Goal: Task Accomplishment & Management: Manage account settings

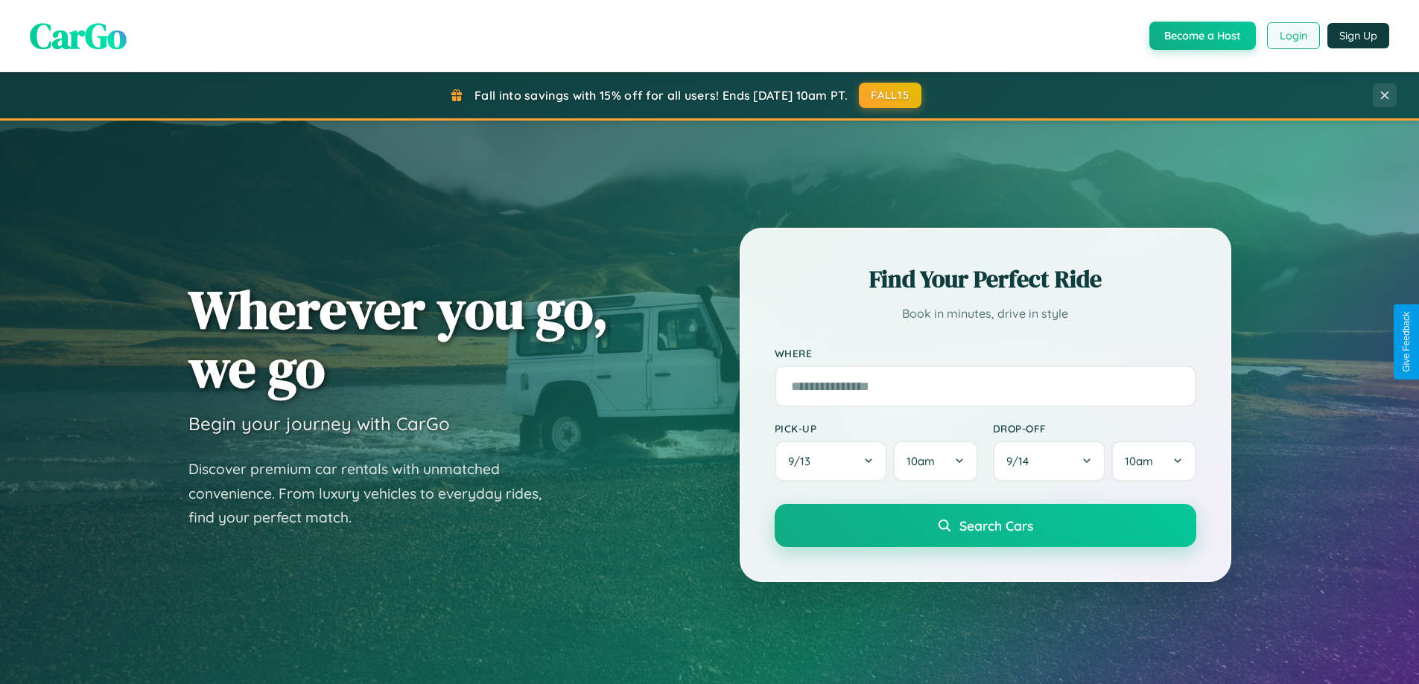
click at [1292, 36] on button "Login" at bounding box center [1293, 35] width 53 height 27
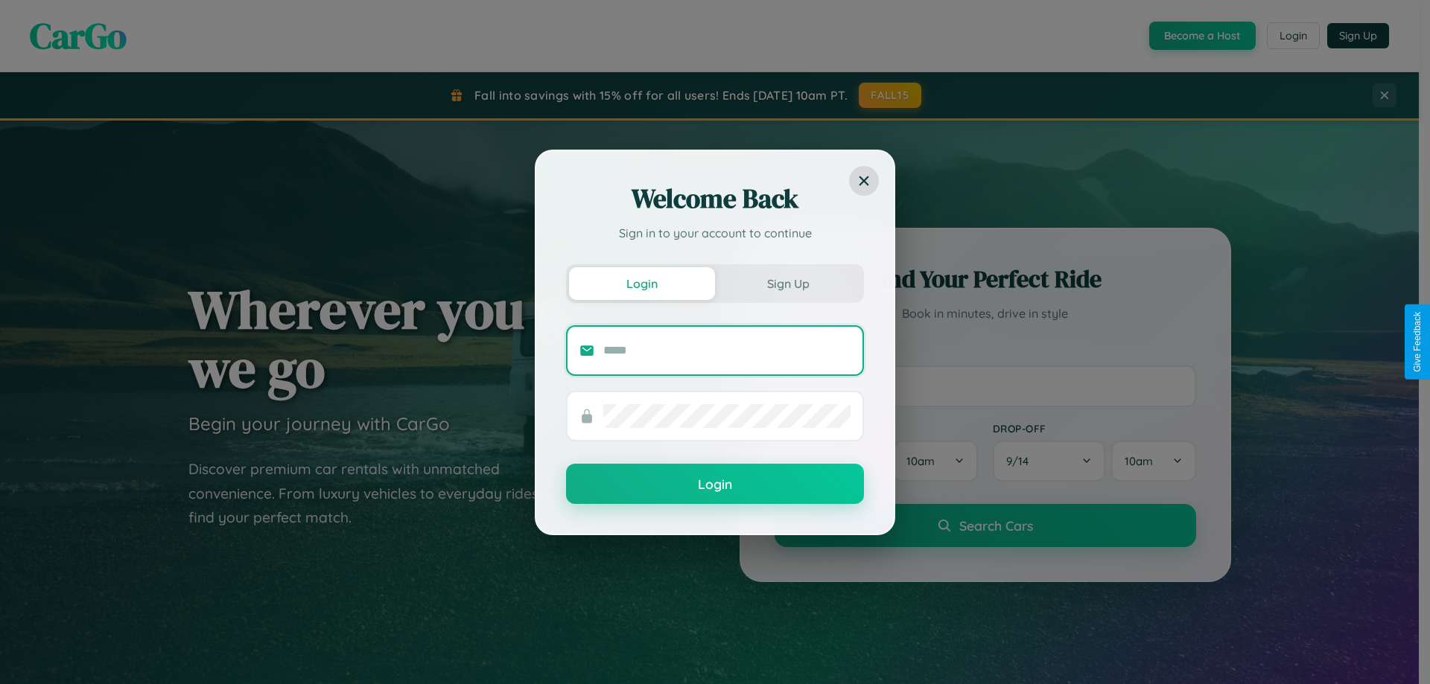
click at [727, 350] on input "text" at bounding box center [726, 351] width 247 height 24
type input "**********"
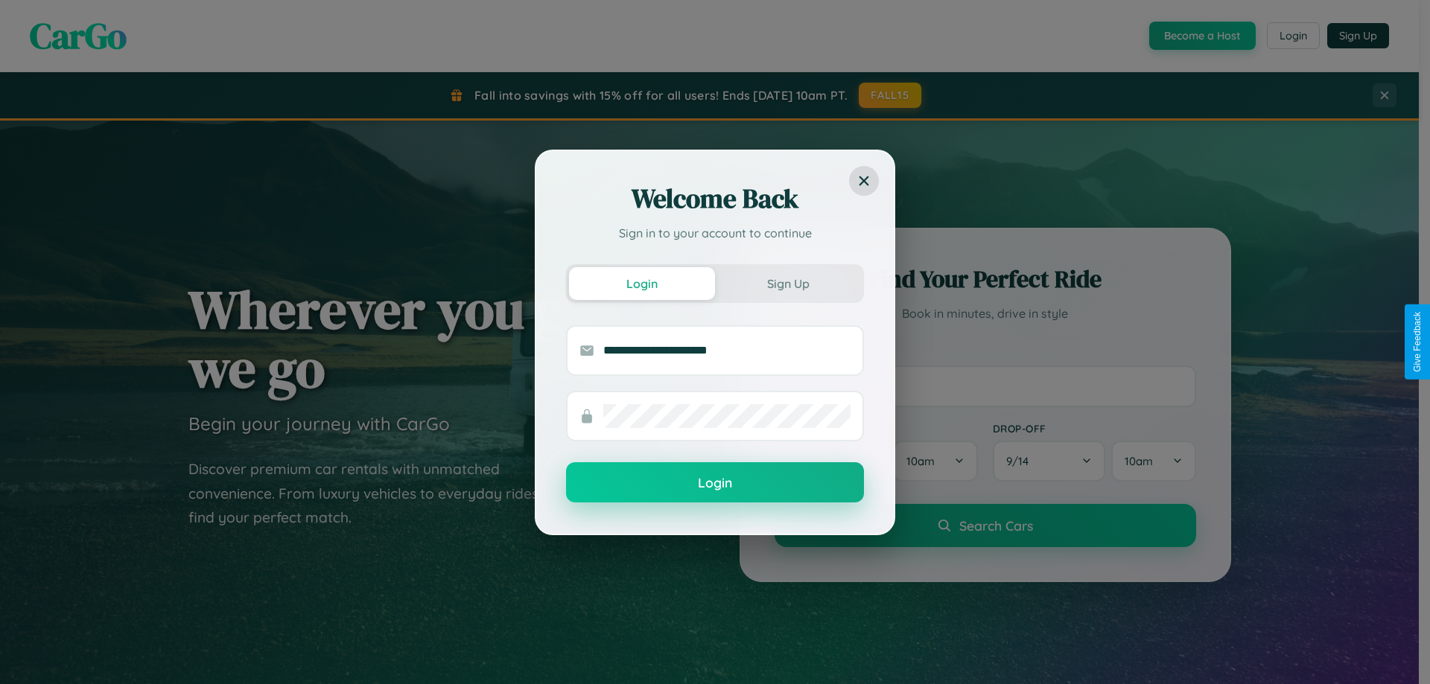
click at [715, 483] on button "Login" at bounding box center [715, 482] width 298 height 40
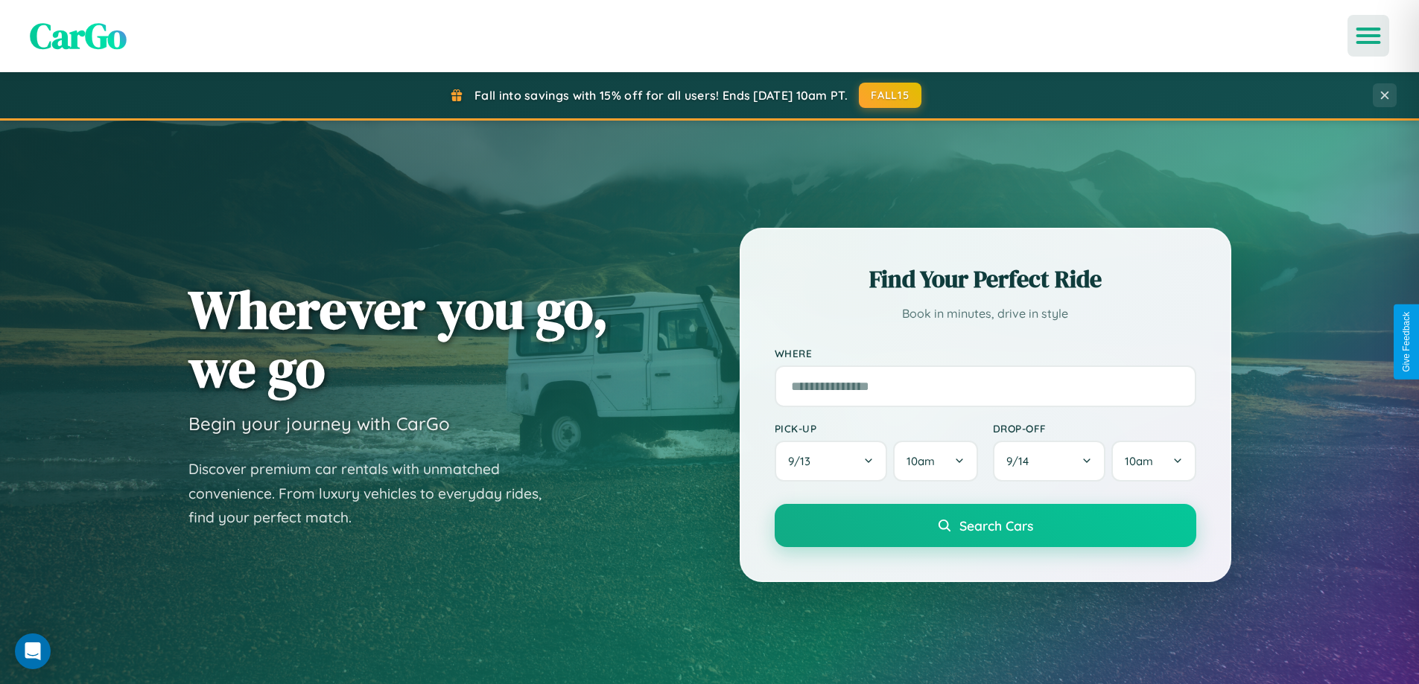
click at [1368, 36] on icon "Open menu" at bounding box center [1369, 35] width 22 height 13
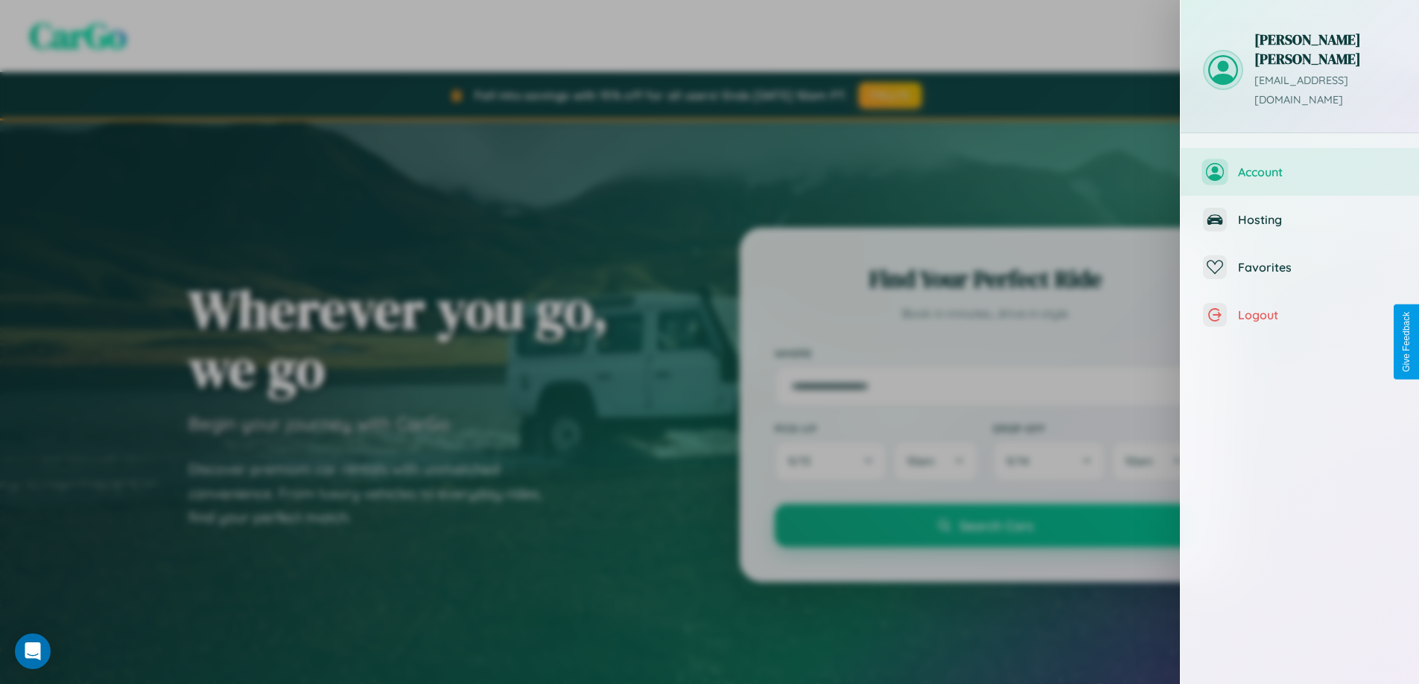
click at [1300, 165] on span "Account" at bounding box center [1317, 172] width 159 height 15
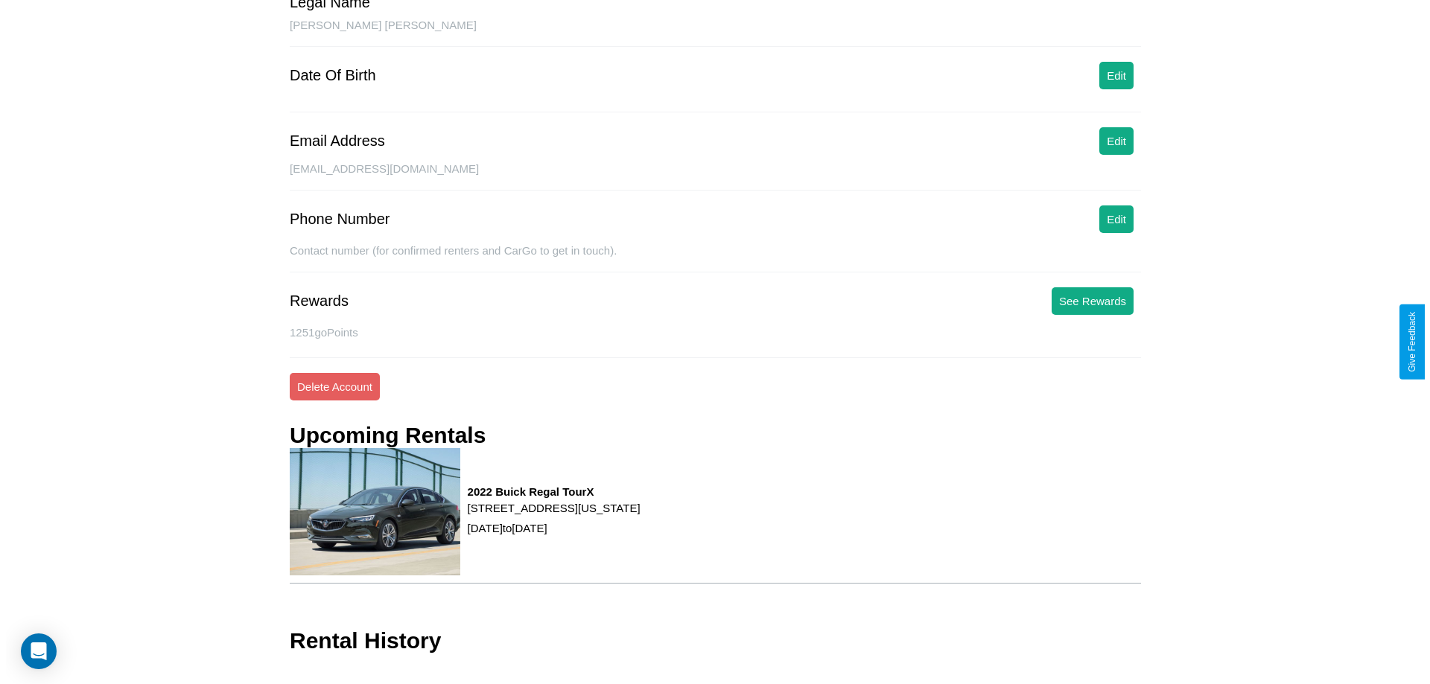
scroll to position [171, 0]
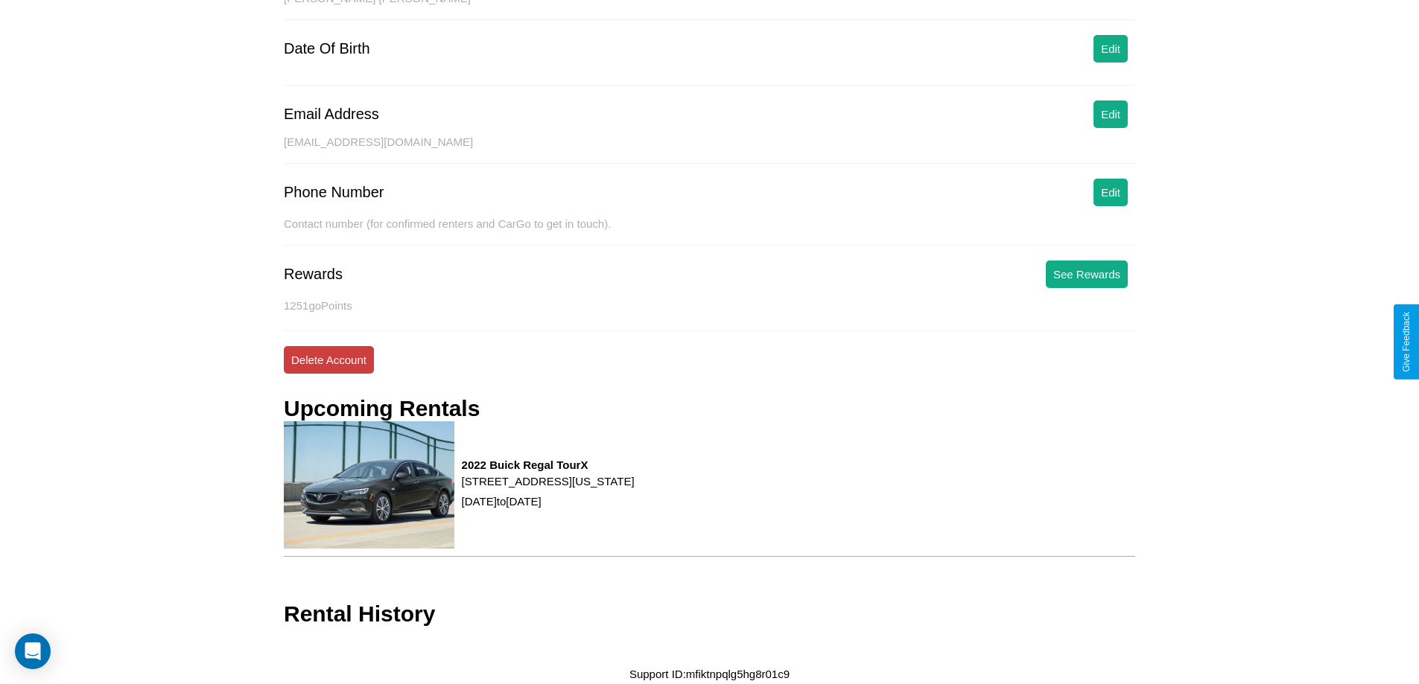
click at [328, 360] on button "Delete Account" at bounding box center [329, 360] width 90 height 28
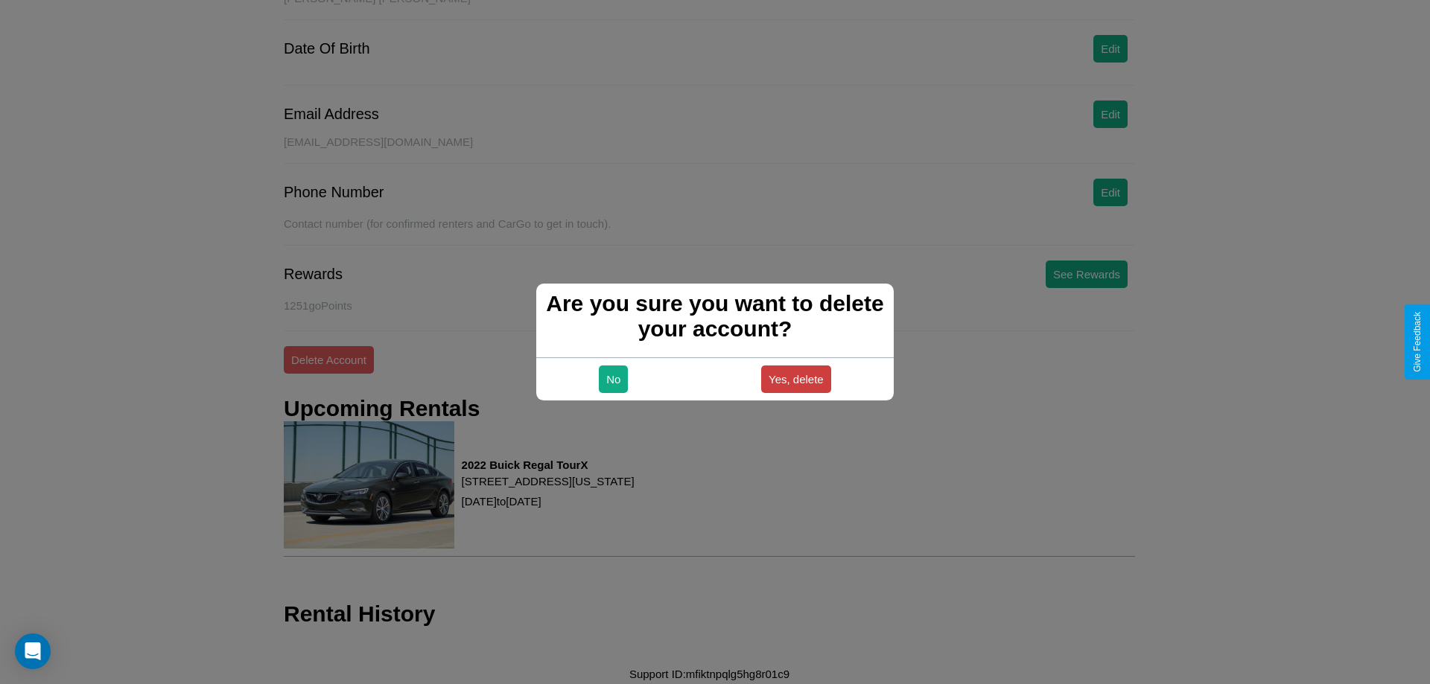
click at [795, 379] on button "Yes, delete" at bounding box center [796, 380] width 70 height 28
